Goal: Check status: Check status

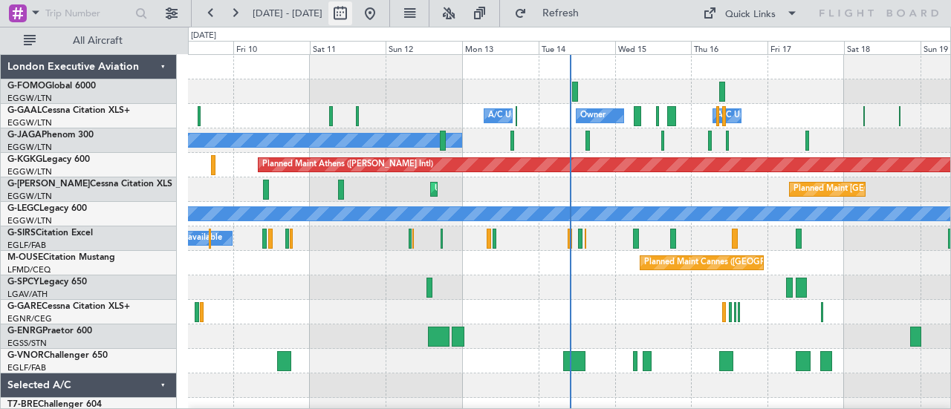
click at [352, 17] on button at bounding box center [340, 13] width 24 height 24
select select "10"
select select "2025"
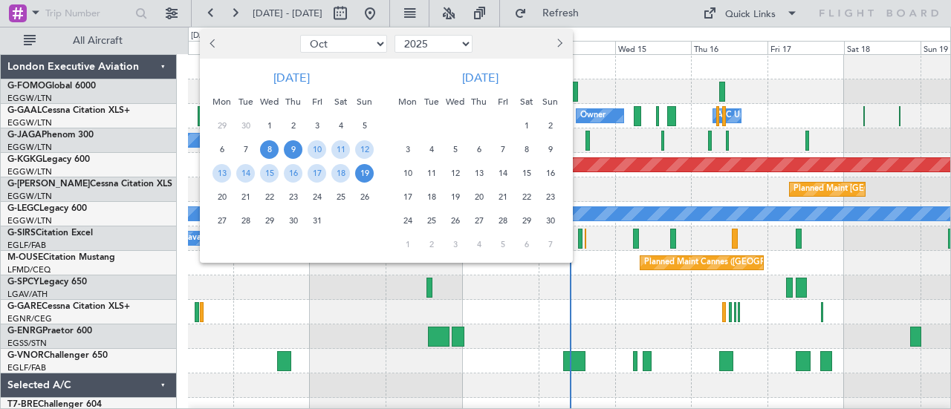
click at [275, 148] on span "8" at bounding box center [269, 149] width 19 height 19
click at [314, 146] on span "10" at bounding box center [317, 149] width 19 height 19
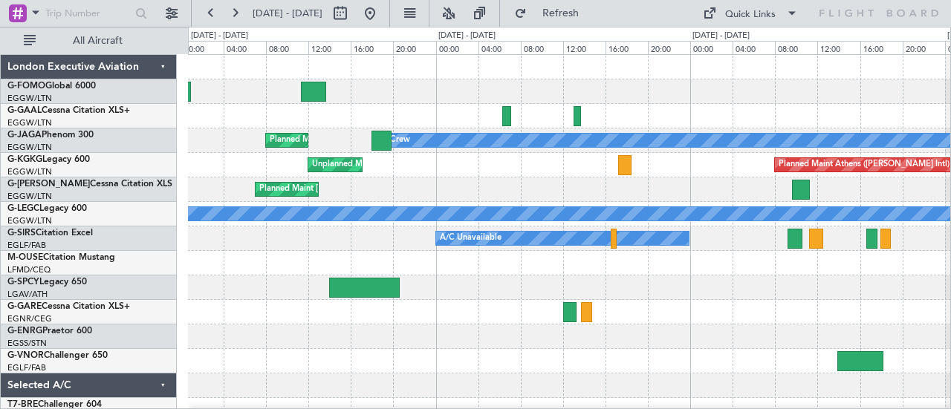
click at [811, 120] on div "No Crew Planned Maint [GEOGRAPHIC_DATA] ([GEOGRAPHIC_DATA]) Planned Maint [GEOG…" at bounding box center [569, 312] width 763 height 515
click at [352, 13] on button at bounding box center [340, 13] width 24 height 24
select select "10"
select select "2025"
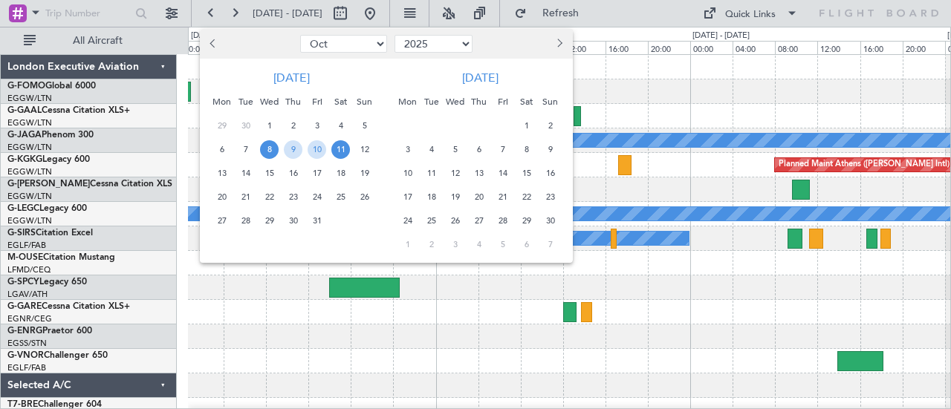
click at [340, 148] on span "11" at bounding box center [340, 149] width 19 height 19
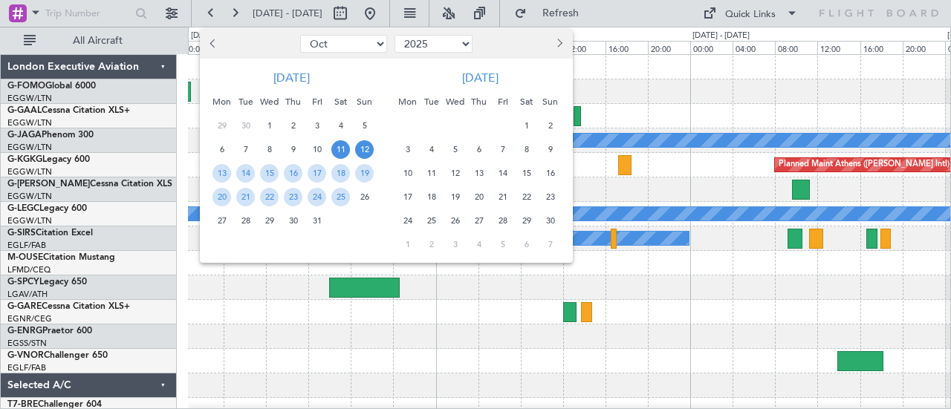
click at [363, 155] on span "12" at bounding box center [364, 149] width 19 height 19
